Goal: Book appointment/travel/reservation

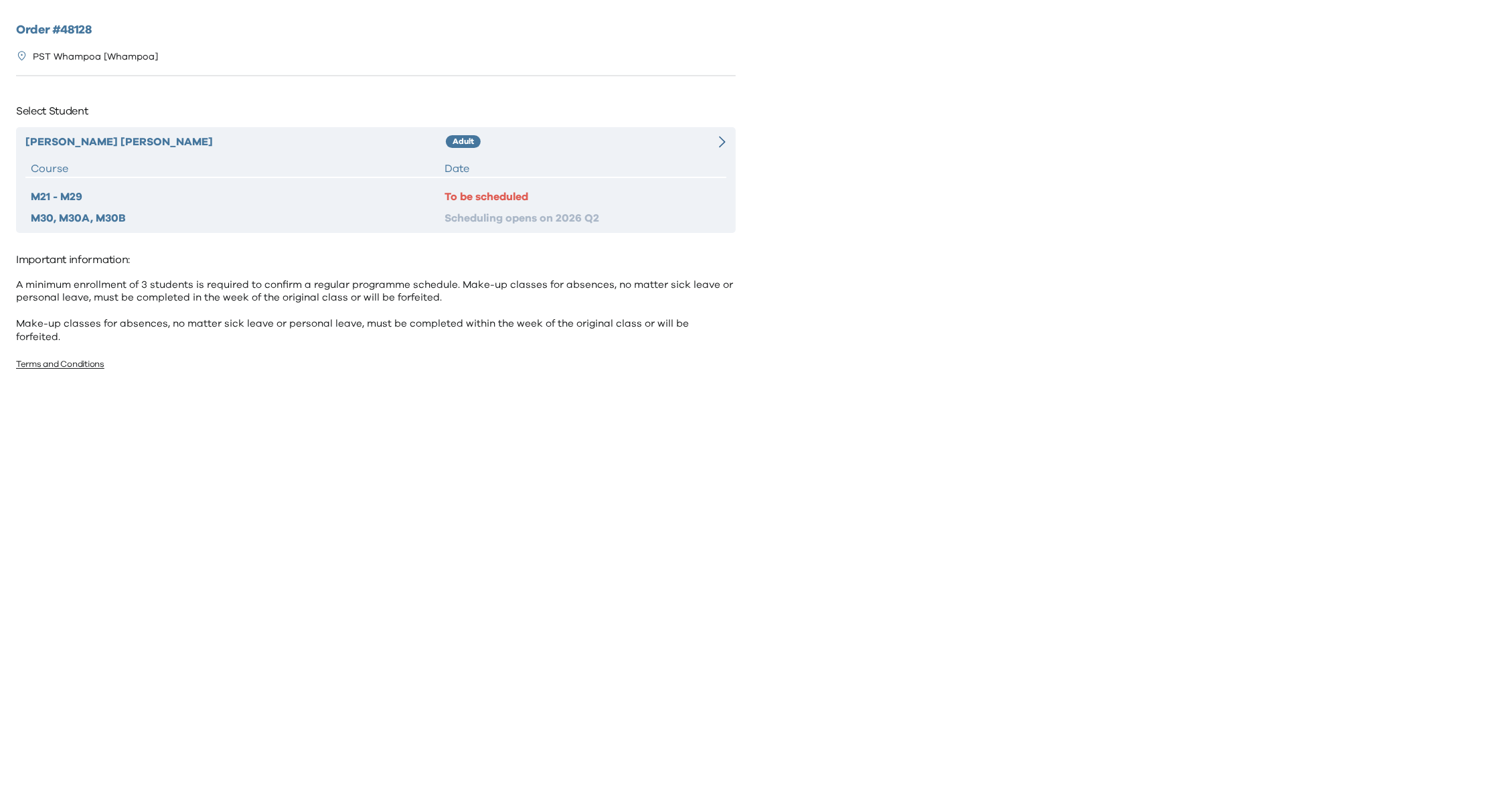
click at [553, 157] on div "Lap Ying Chan Adult Course Date M21 - M29 To be scheduled M30, M30A, M30B Sched…" at bounding box center [376, 180] width 720 height 106
click at [571, 166] on div "Date" at bounding box center [581, 169] width 275 height 16
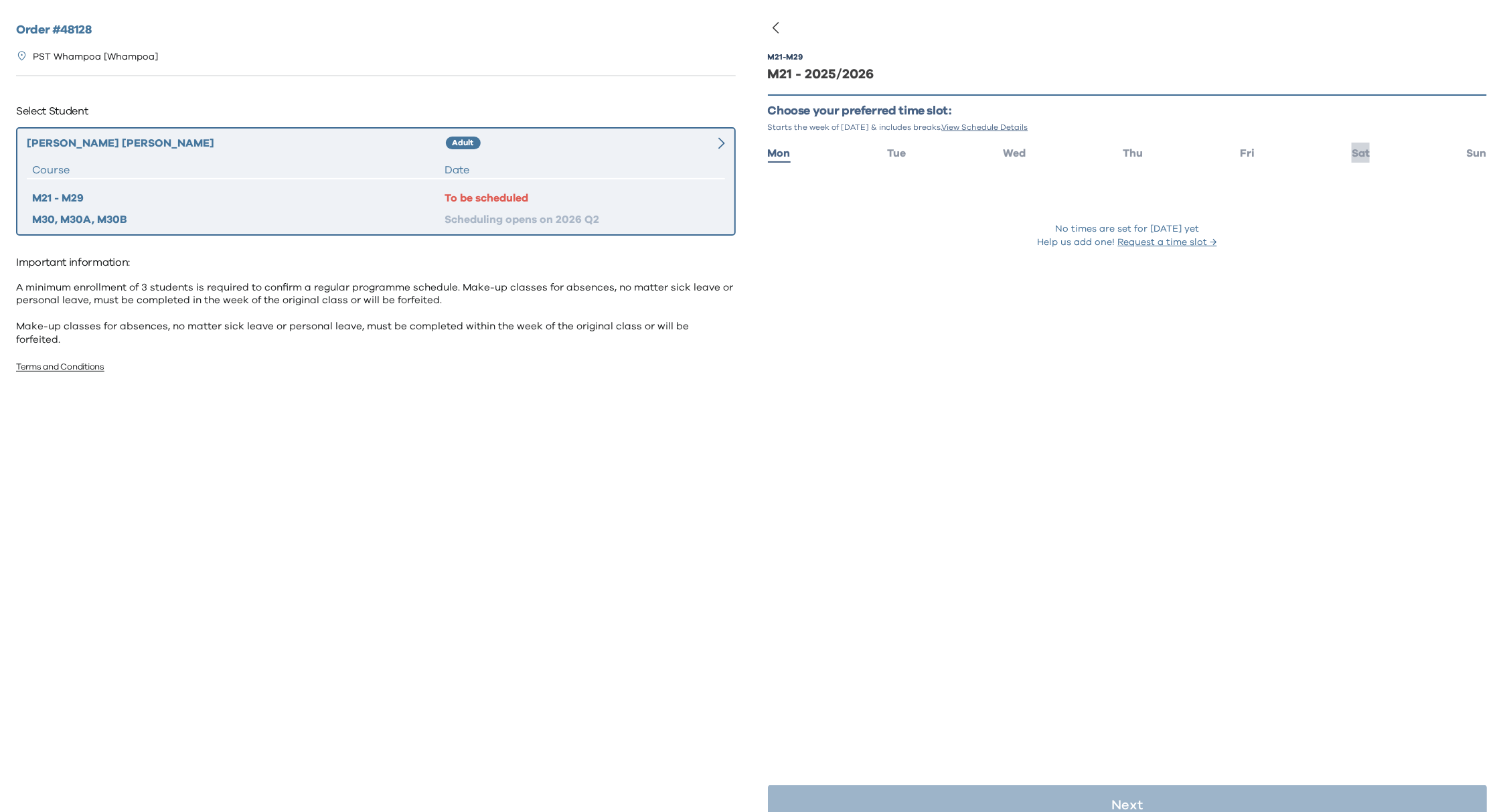
click at [1351, 157] on span "Sat" at bounding box center [1360, 153] width 18 height 11
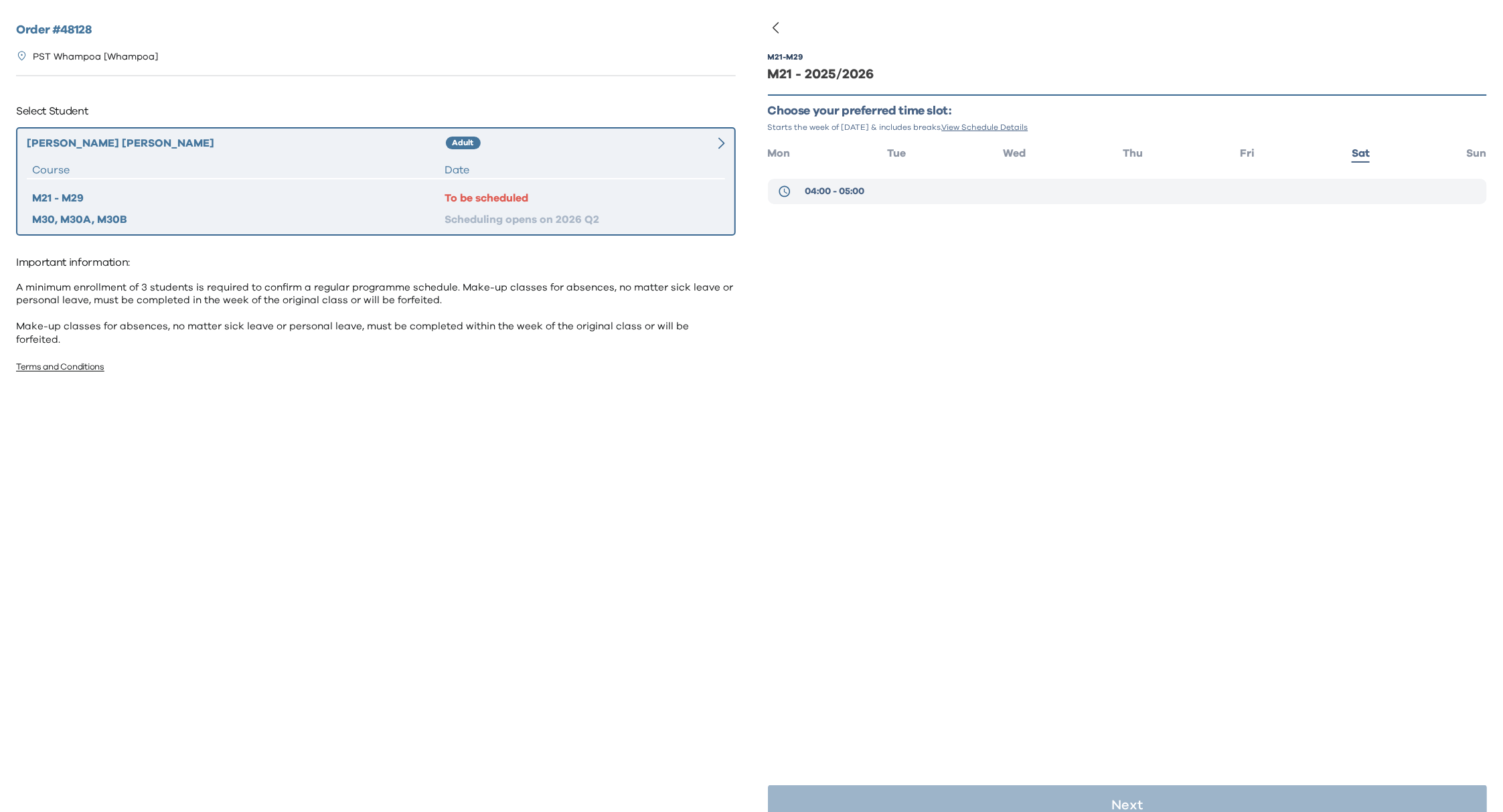
click at [838, 188] on span "04:00 - 05:00" at bounding box center [835, 191] width 59 height 13
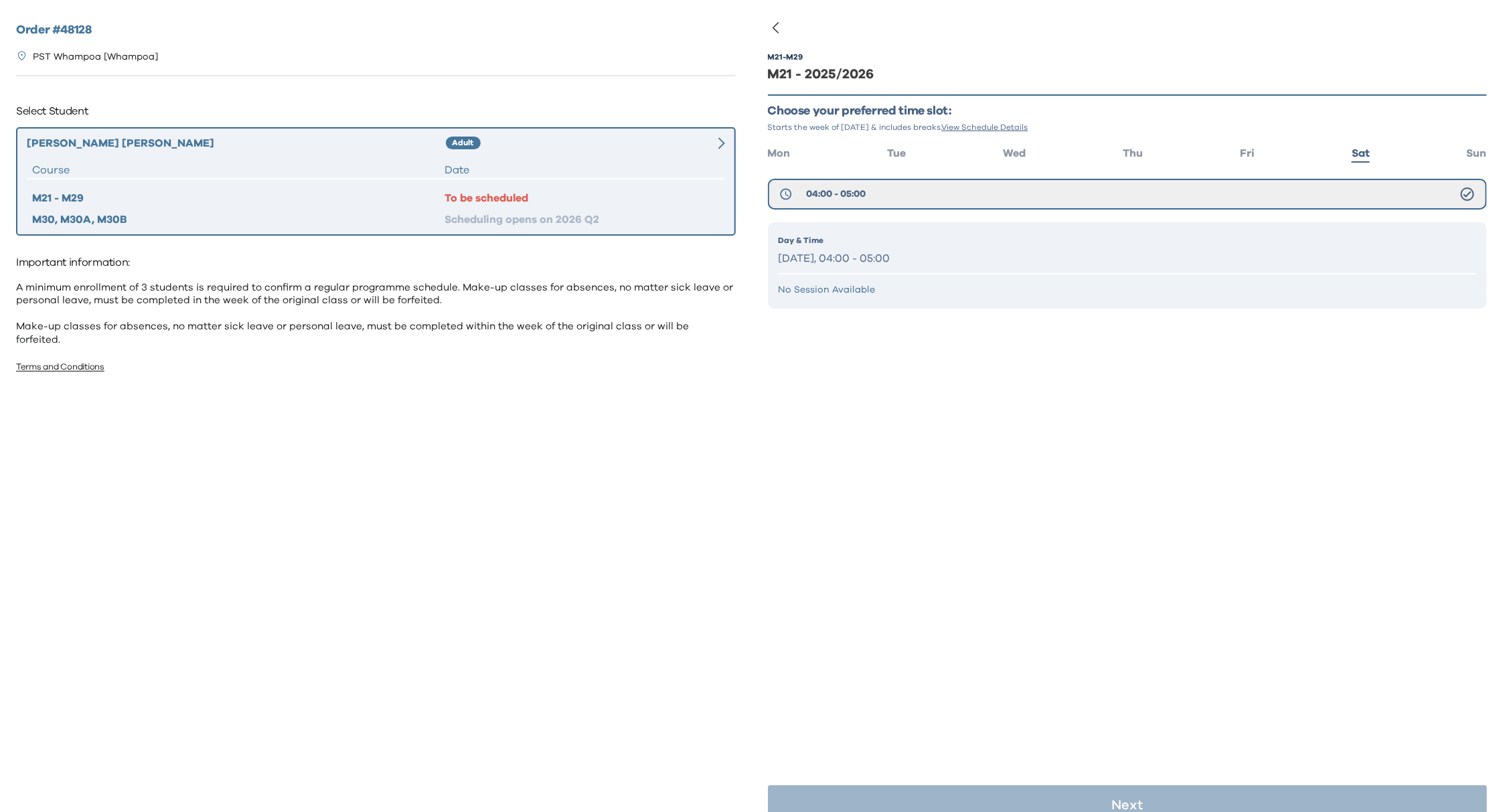
click at [941, 252] on p "Saturday, 04:00 - 05:00" at bounding box center [1128, 259] width 698 height 20
click at [1351, 244] on p "Day & Time" at bounding box center [1128, 240] width 698 height 12
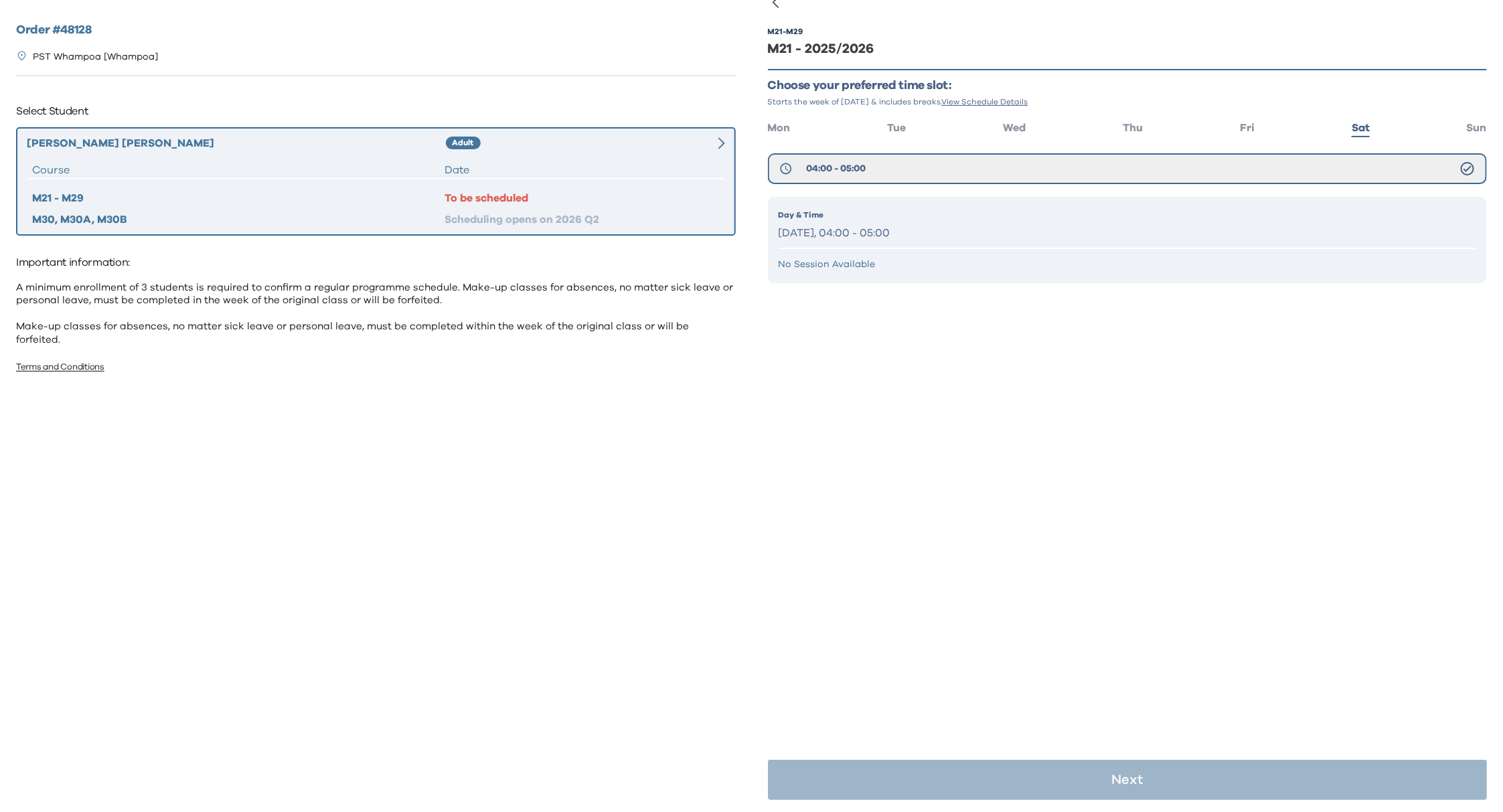
scroll to position [26, 0]
click at [1090, 162] on button "04:00 - 05:00" at bounding box center [1128, 168] width 720 height 31
click at [1008, 235] on p "Saturday, 04:00 - 05:00" at bounding box center [1128, 232] width 698 height 20
click at [1065, 448] on div "M21 - M29 M21 - 2025/2026 Choose your preferred time slot: Starts the week of S…" at bounding box center [1128, 406] width 720 height 812
click at [1124, 603] on div "M21 - M29 M21 - 2025/2026 Choose your preferred time slot: Starts the week of S…" at bounding box center [1128, 406] width 720 height 812
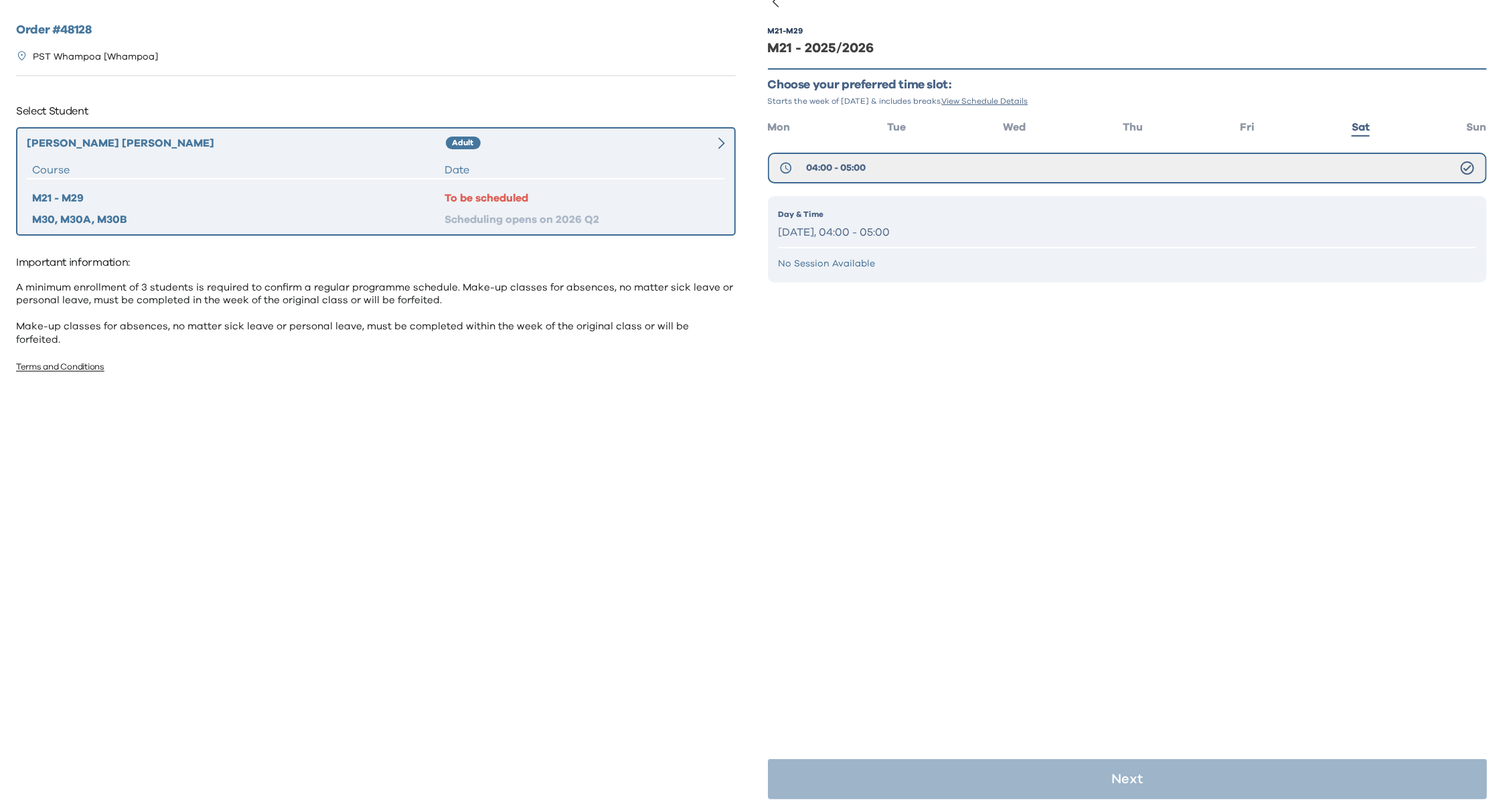
click at [870, 221] on div "Day & Time Saturday, 04:00 - 05:00" at bounding box center [1128, 225] width 698 height 34
click at [875, 217] on p "Day & Time" at bounding box center [1128, 214] width 698 height 12
click at [913, 254] on div "Day & Time Saturday, 04:00 - 05:00 No Session Available" at bounding box center [1128, 240] width 720 height 86
click at [992, 290] on div "M21 - M29 M21 - 2025/2026 Choose your preferred time slot: Starts the week of S…" at bounding box center [1128, 174] width 720 height 336
click at [1034, 431] on div "M21 - M29 M21 - 2025/2026 Choose your preferred time slot: Starts the week of S…" at bounding box center [1128, 406] width 720 height 812
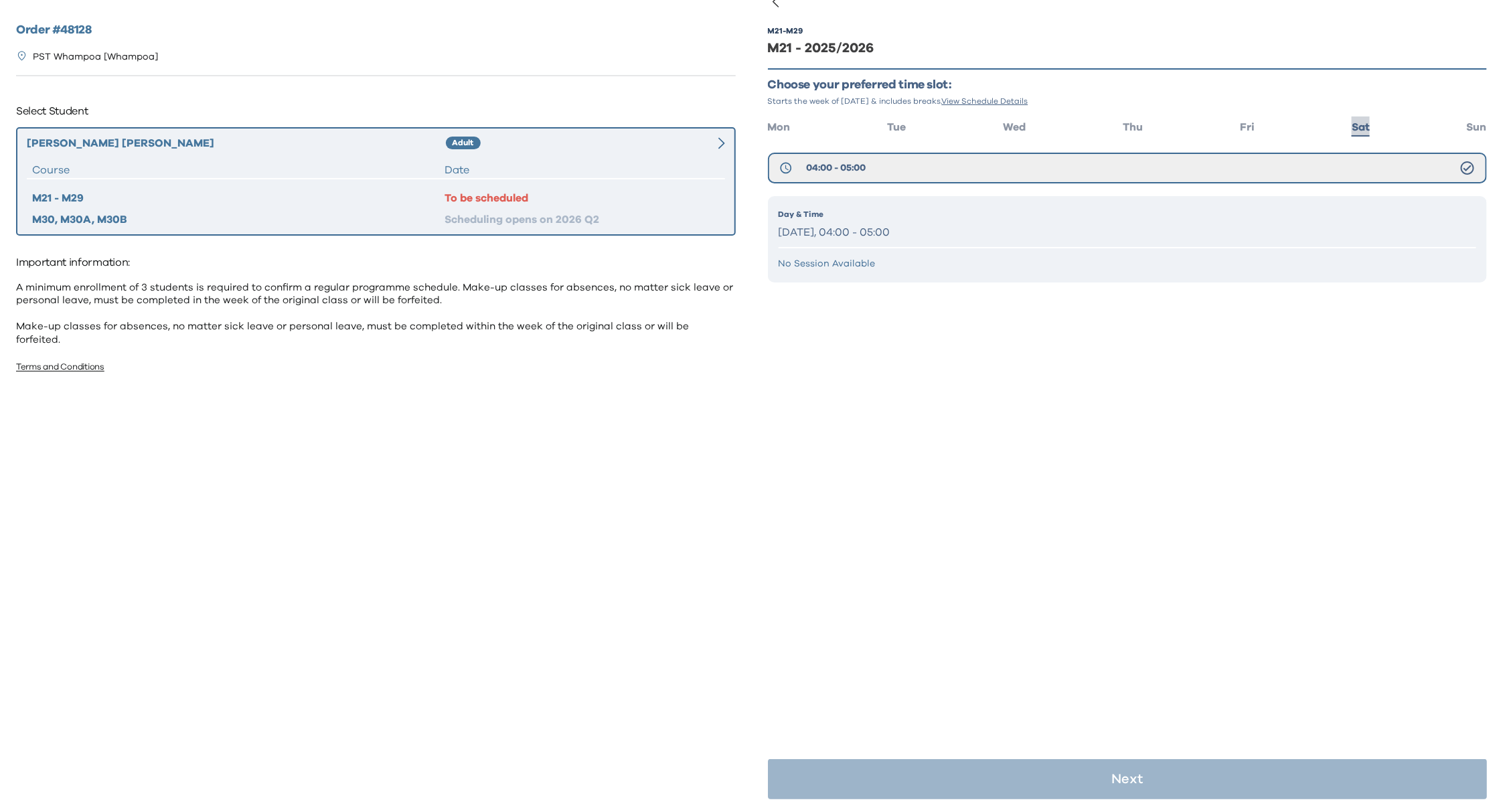
click at [1351, 126] on span "Sat" at bounding box center [1360, 127] width 18 height 11
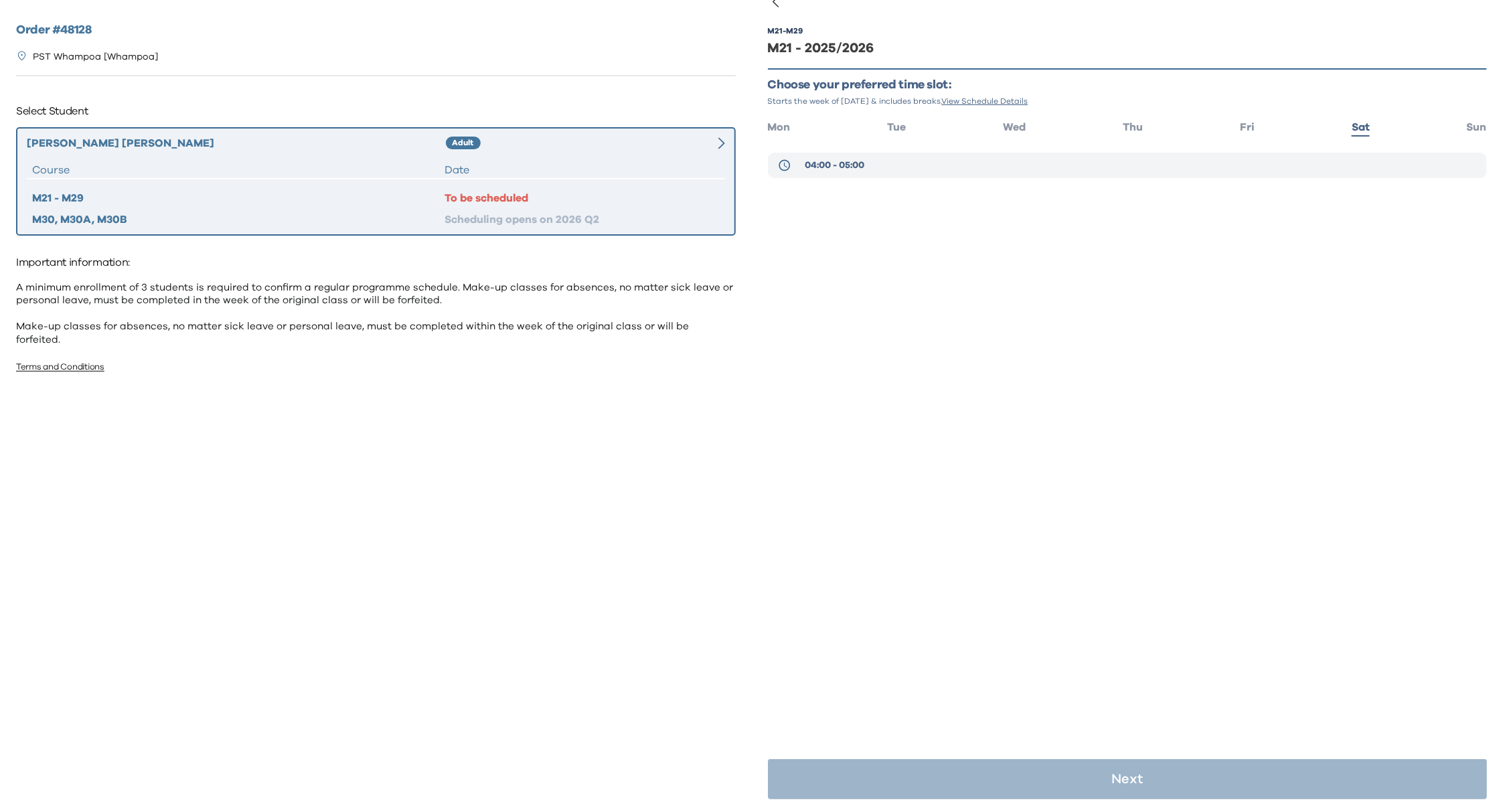
click at [940, 167] on button "04:00 - 05:00" at bounding box center [1128, 165] width 720 height 25
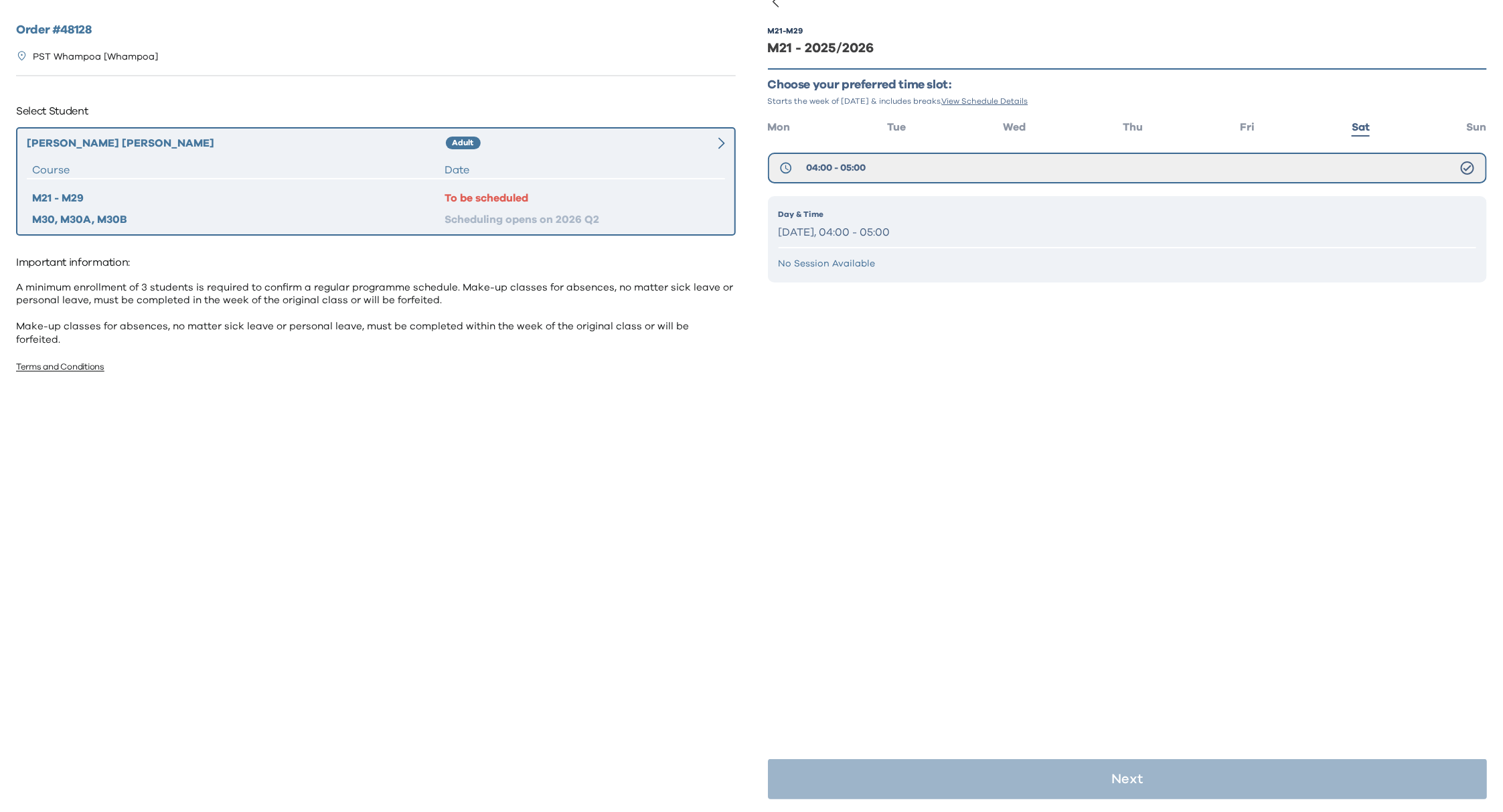
click at [837, 211] on p "Day & Time" at bounding box center [1128, 214] width 698 height 12
click at [835, 217] on p "Day & Time" at bounding box center [1128, 214] width 698 height 12
click at [1037, 429] on div "M21 - M29 M21 - 2025/2026 Choose your preferred time slot: Starts the week of S…" at bounding box center [1128, 406] width 720 height 812
click at [1175, 626] on div "M21 - M29 M21 - 2025/2026 Choose your preferred time slot: Starts the week of S…" at bounding box center [1128, 406] width 720 height 812
click at [875, 214] on p "Day & Time" at bounding box center [1128, 214] width 698 height 12
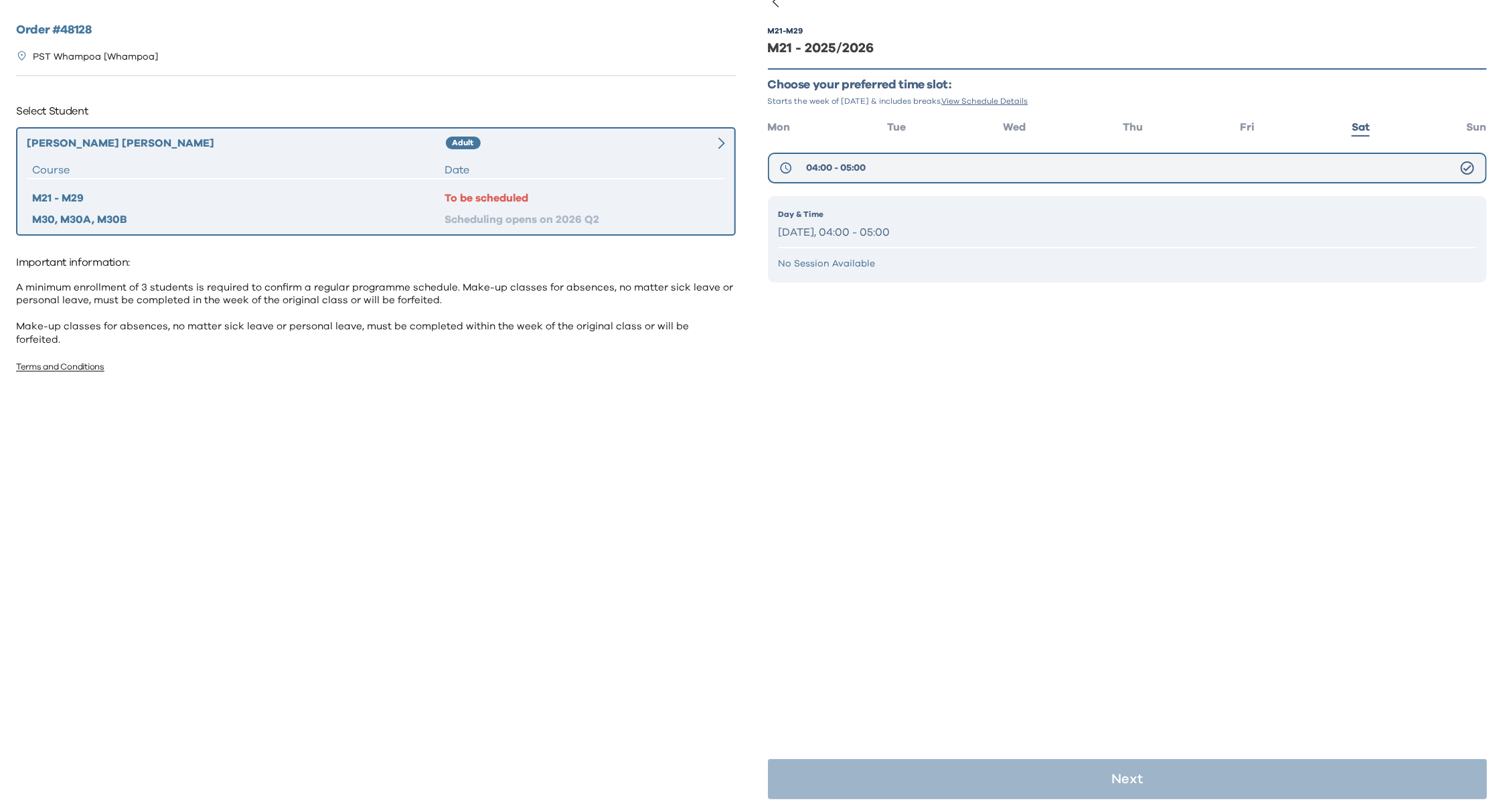
click at [906, 159] on button "04:00 - 05:00" at bounding box center [1128, 168] width 720 height 31
click at [895, 236] on p "Saturday, 04:00 - 05:00" at bounding box center [1128, 232] width 698 height 20
click at [922, 304] on div "M21 - M29 M21 - 2025/2026 Choose your preferred time slot: Starts the week of S…" at bounding box center [1128, 174] width 720 height 336
